Goal: Task Accomplishment & Management: Use online tool/utility

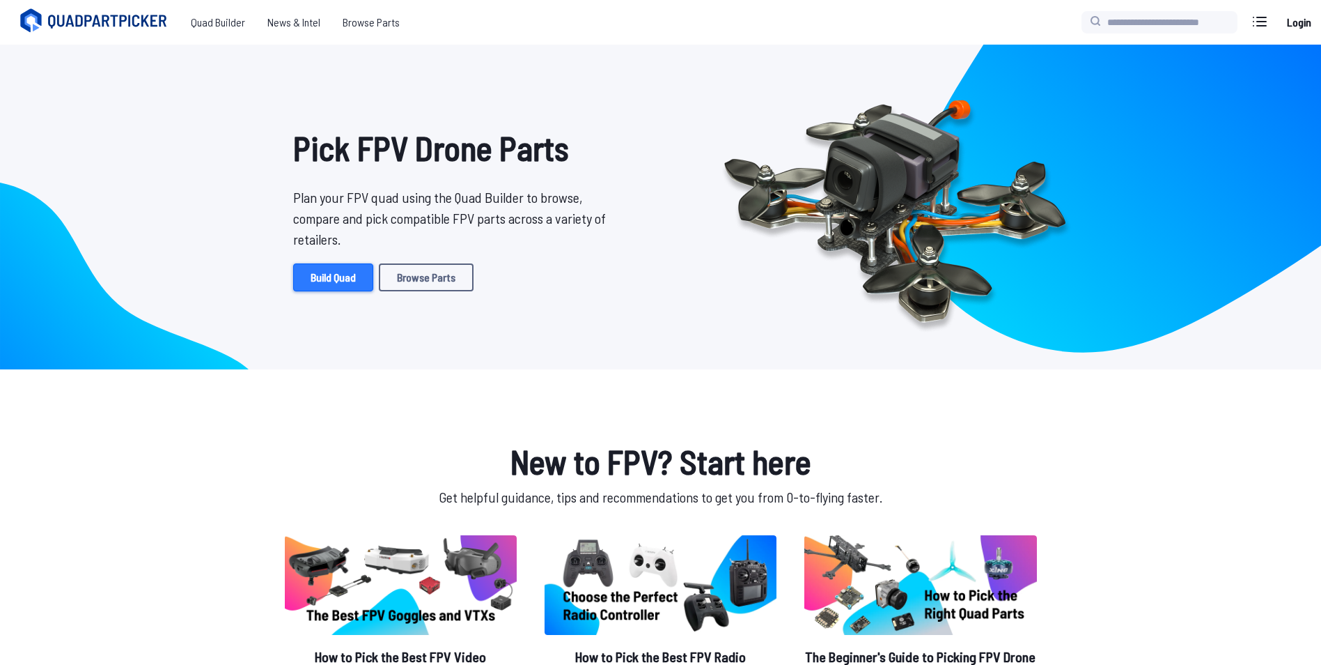
click at [367, 278] on link "Build Quad" at bounding box center [333, 277] width 80 height 28
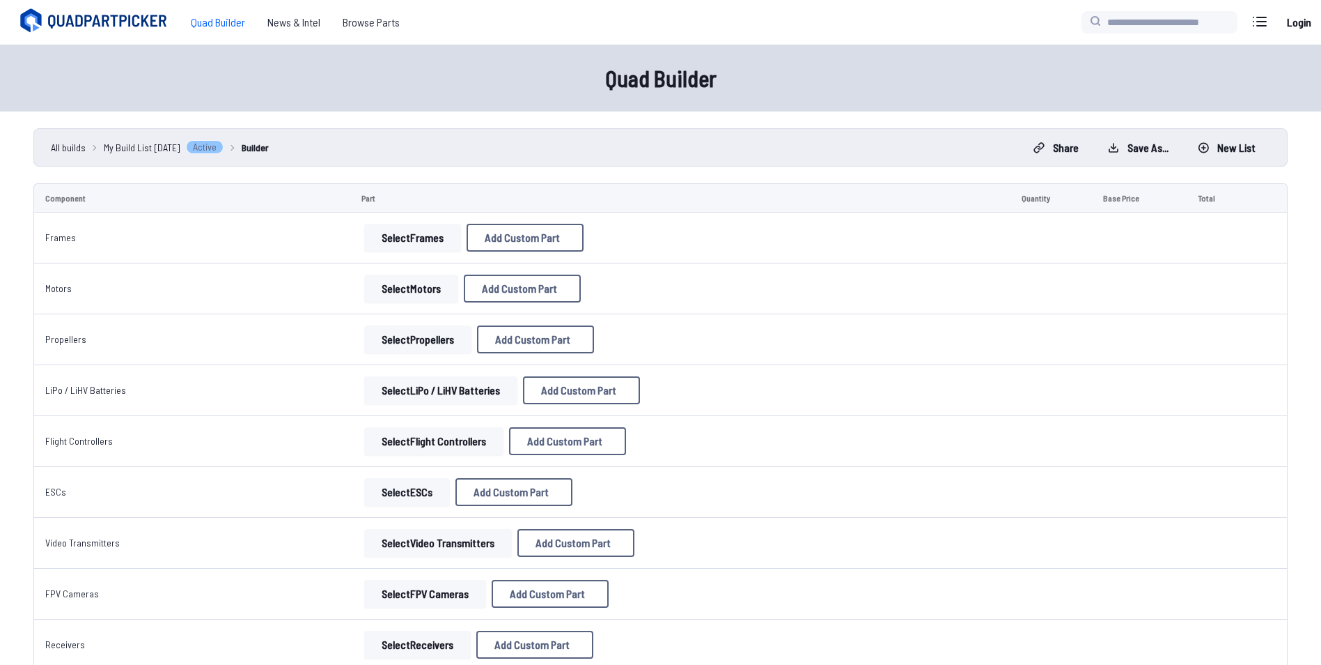
click at [357, 195] on td "Part" at bounding box center [680, 197] width 660 height 29
drag, startPoint x: 357, startPoint y: 195, endPoint x: 423, endPoint y: 210, distance: 67.1
click at [423, 210] on td "Part" at bounding box center [680, 197] width 660 height 29
click at [412, 231] on button "Select Frames" at bounding box center [412, 238] width 97 height 28
click at [417, 238] on button "Select Frames" at bounding box center [412, 238] width 97 height 28
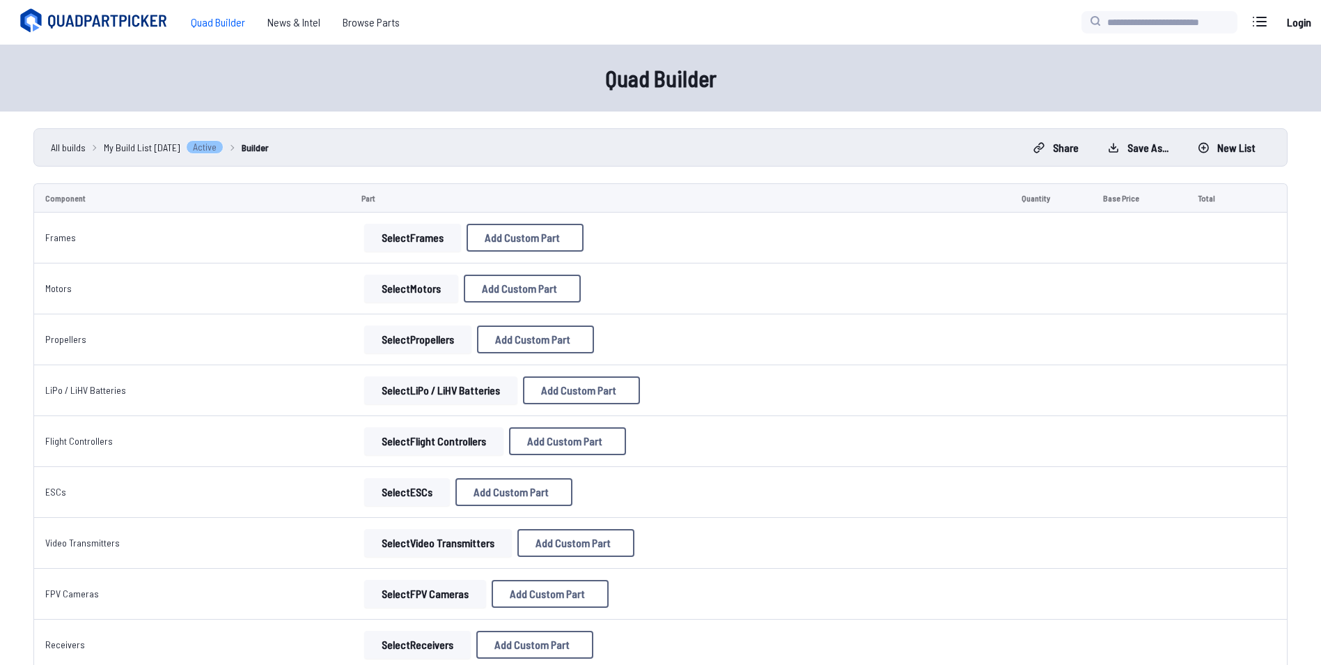
click at [417, 238] on button "Select Frames" at bounding box center [412, 238] width 97 height 28
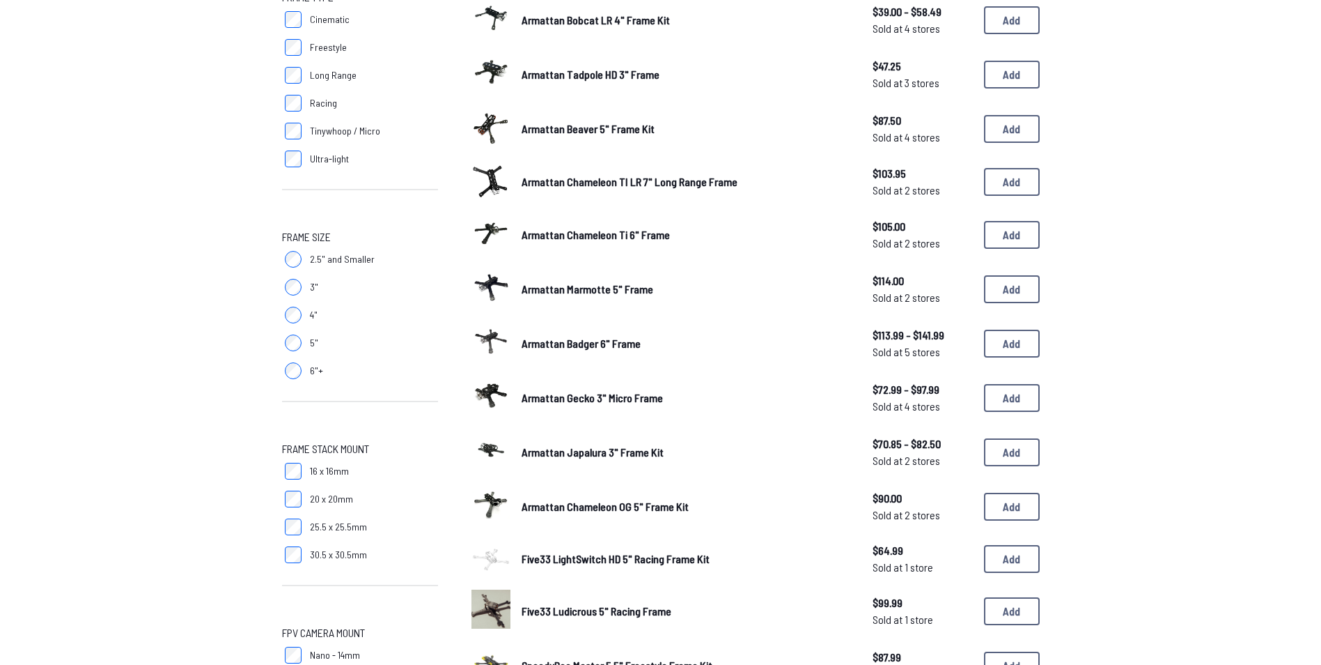
scroll to position [70, 0]
